Goal: Task Accomplishment & Management: Manage account settings

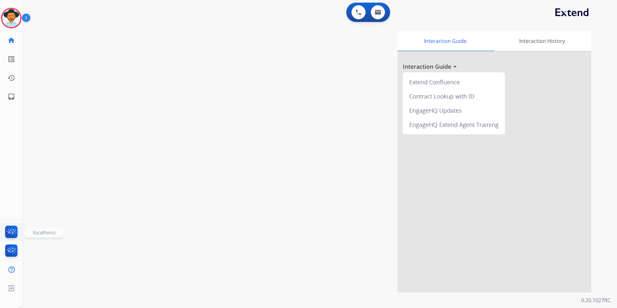
click at [12, 230] on img at bounding box center [11, 233] width 15 height 15
click at [10, 24] on img at bounding box center [11, 18] width 18 height 18
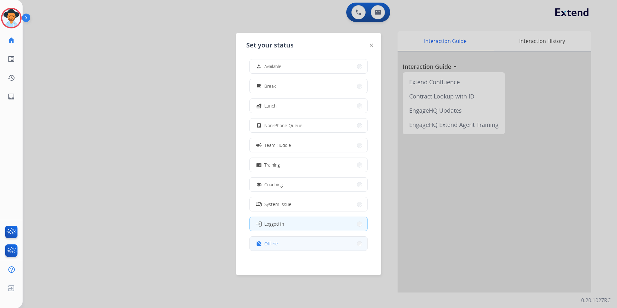
scroll to position [2, 0]
click at [271, 239] on button "work_off Offline" at bounding box center [308, 243] width 117 height 14
